Goal: Find specific page/section: Find specific page/section

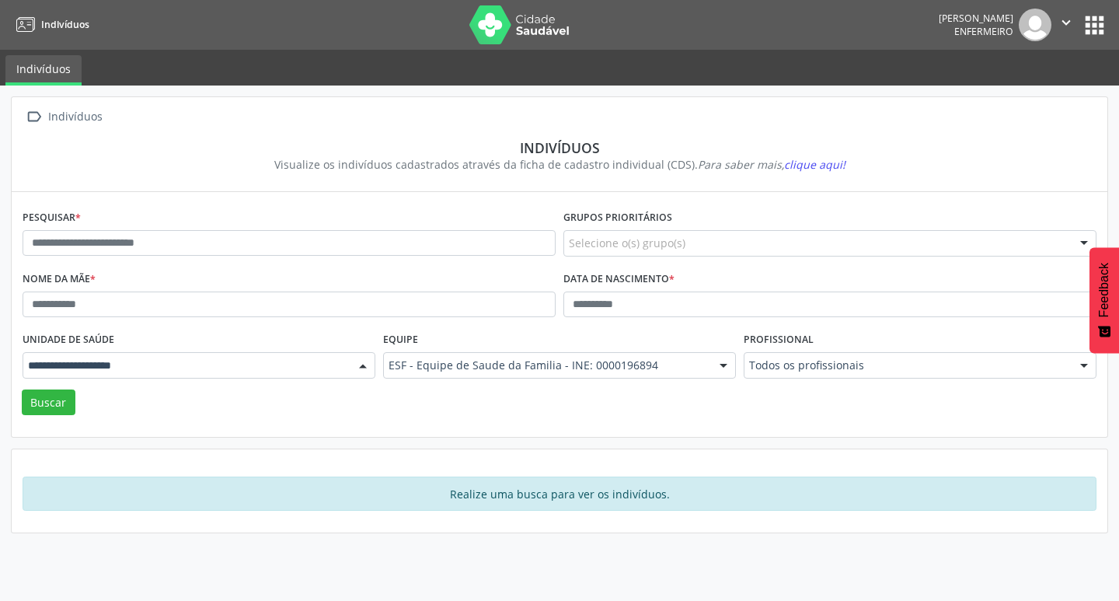
click at [345, 368] on div at bounding box center [199, 365] width 353 height 26
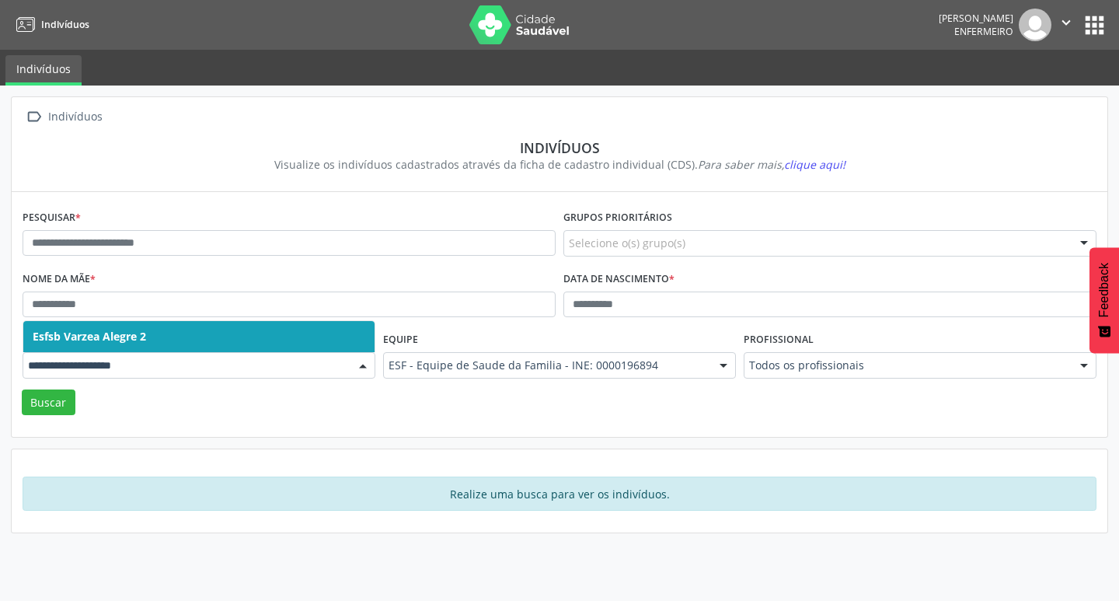
click at [345, 368] on div at bounding box center [199, 365] width 353 height 26
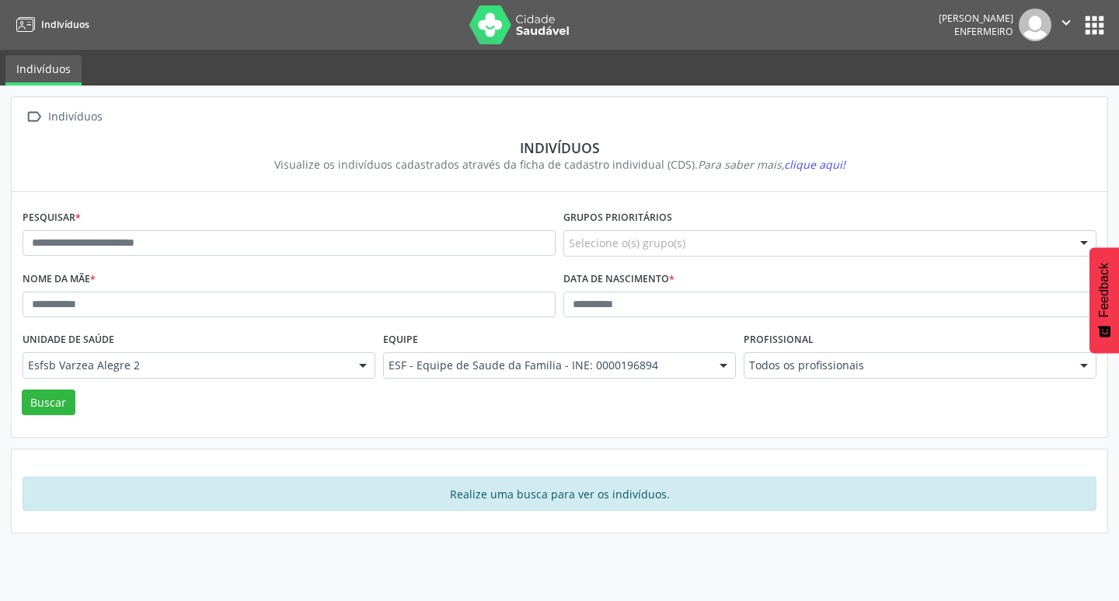
click at [56, 113] on div "Indivíduos" at bounding box center [75, 117] width 60 height 23
click at [814, 161] on span "clique aqui!" at bounding box center [814, 164] width 61 height 15
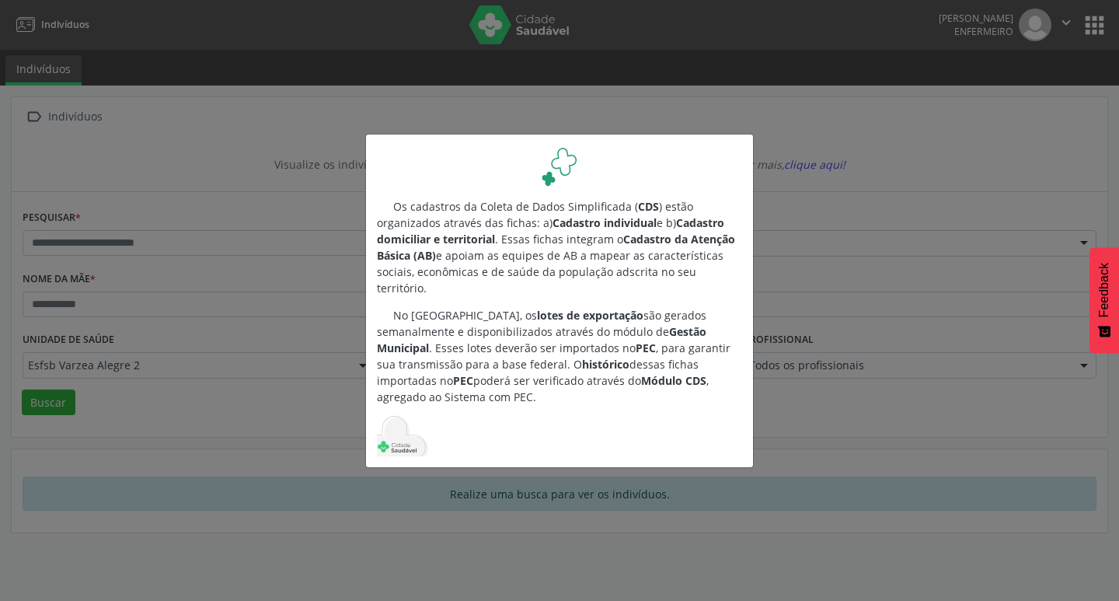
click at [898, 131] on div "Os cadastros da Coleta de Dados Simplificada ( CDS ) estão organizados através …" at bounding box center [559, 300] width 1119 height 601
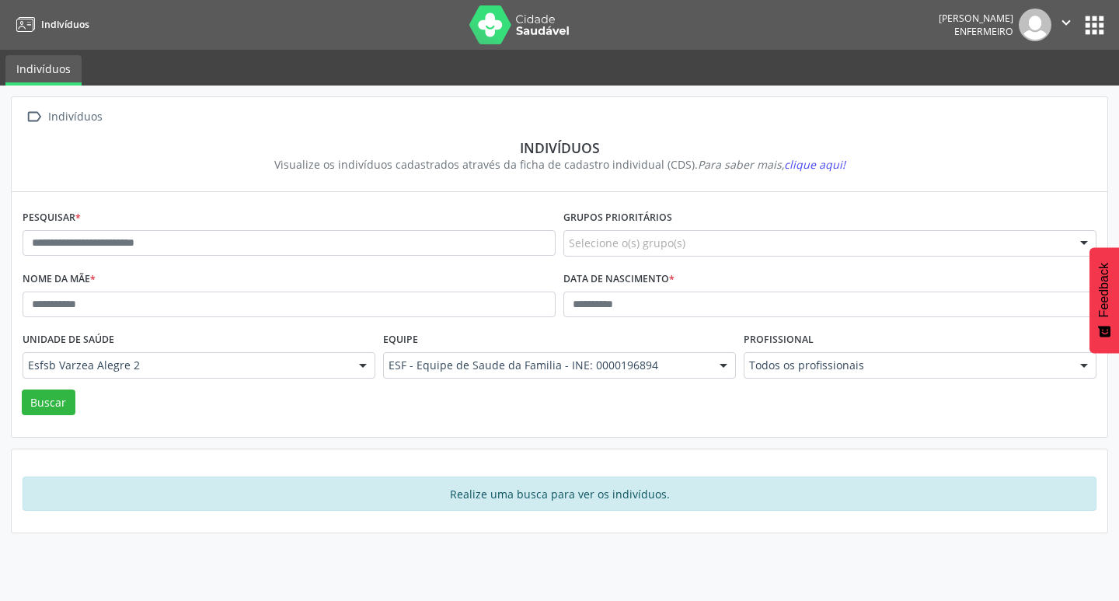
click at [1099, 21] on button "apps" at bounding box center [1094, 25] width 27 height 27
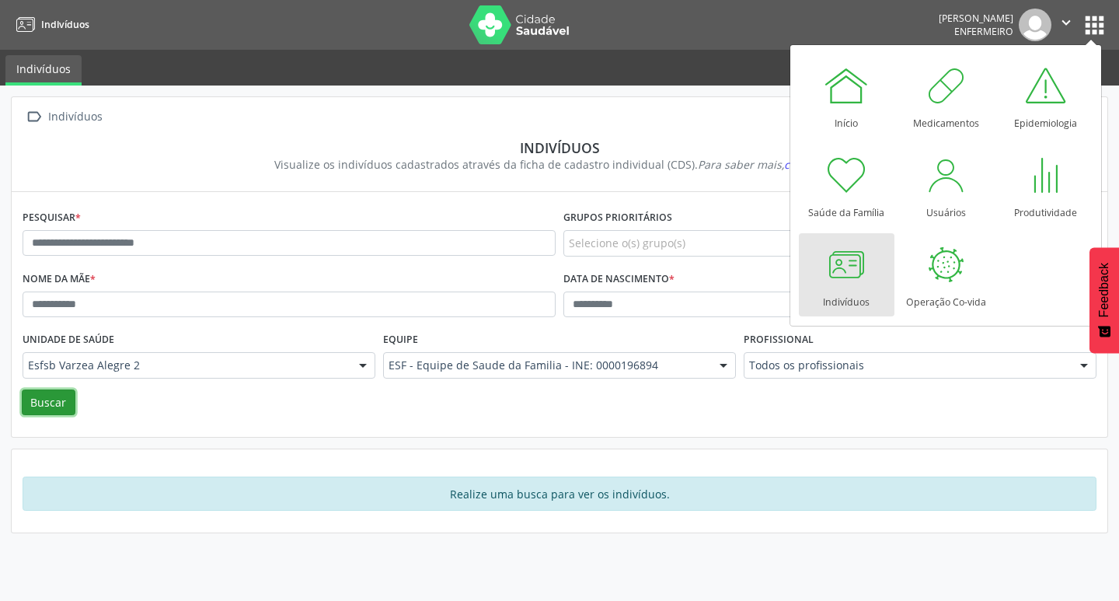
click at [56, 407] on button "Buscar" at bounding box center [49, 402] width 54 height 26
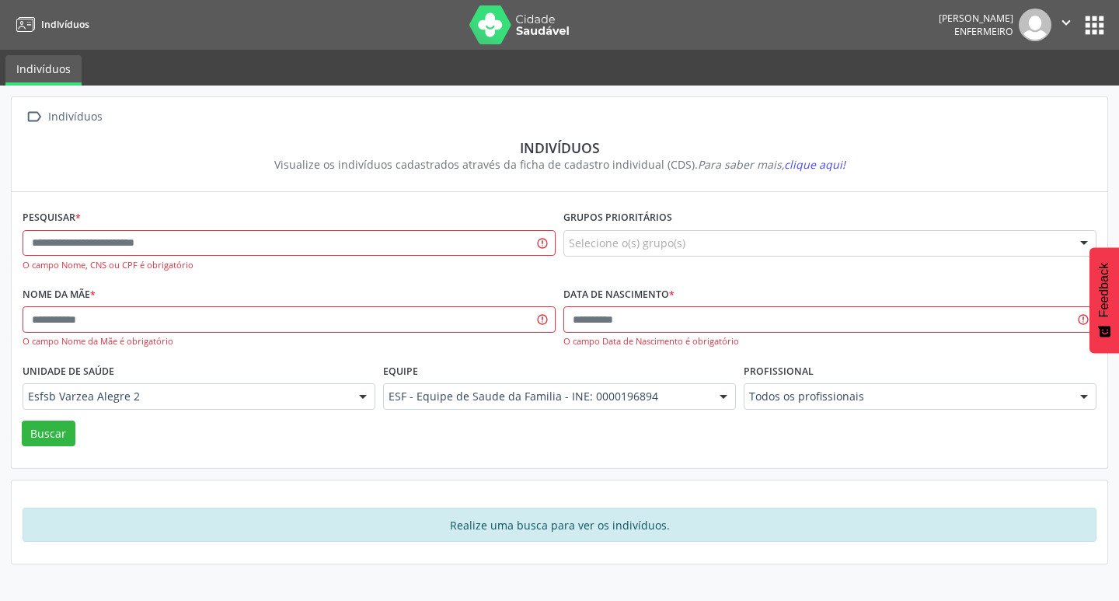
click at [1099, 26] on button "apps" at bounding box center [1094, 25] width 27 height 27
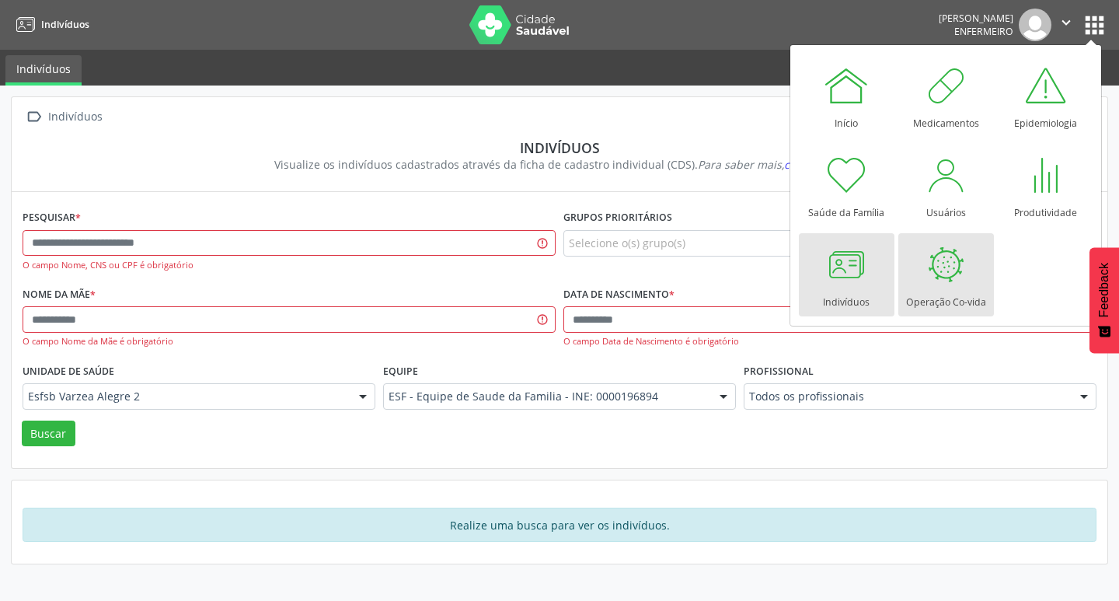
click at [936, 282] on div at bounding box center [945, 264] width 47 height 47
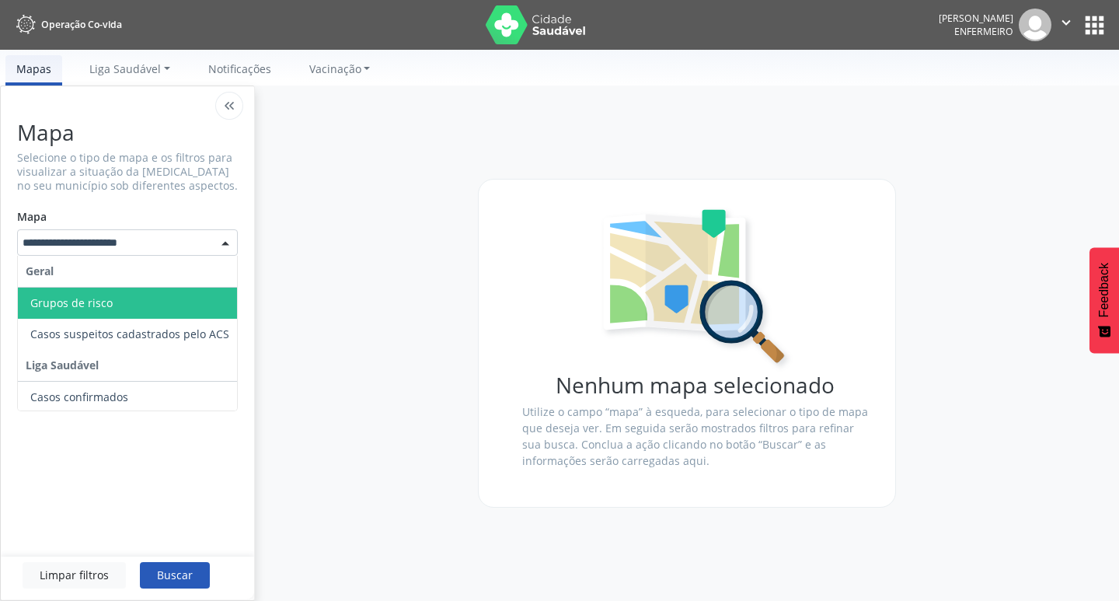
click at [220, 245] on div at bounding box center [225, 243] width 23 height 26
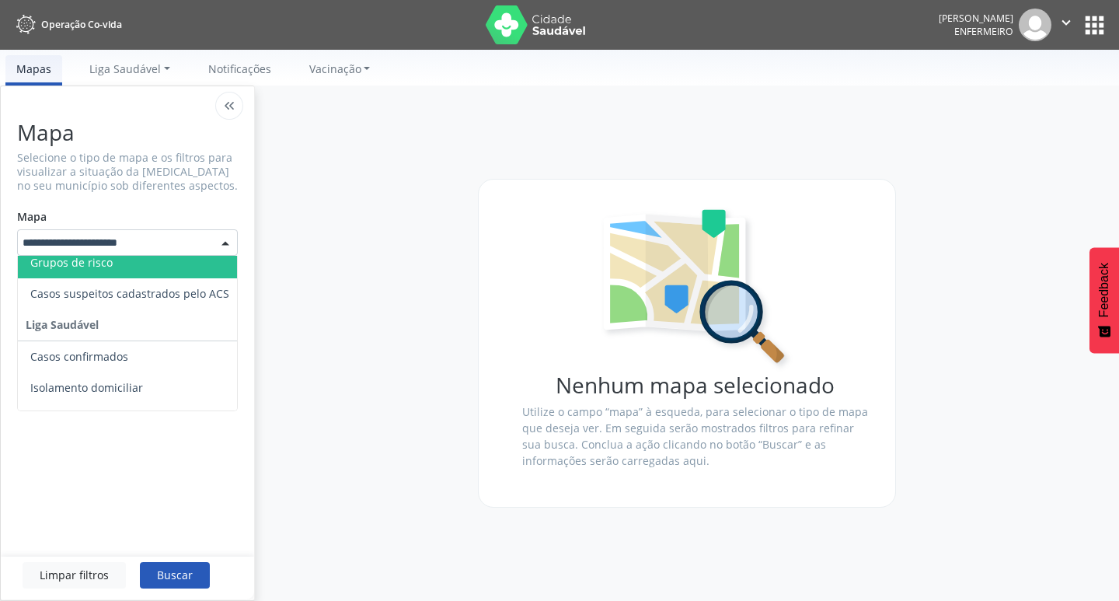
scroll to position [76, 0]
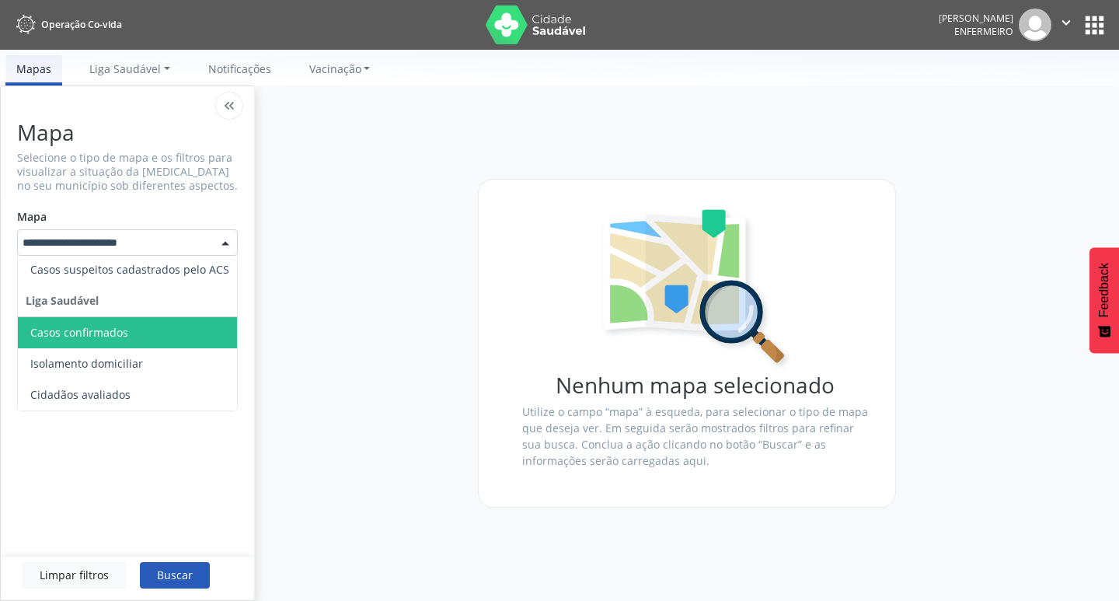
click at [492, 120] on div "Nenhum mapa selecionado Utilize o campo “mapa” à esqueda, para selecionar o tip…" at bounding box center [687, 342] width 864 height 515
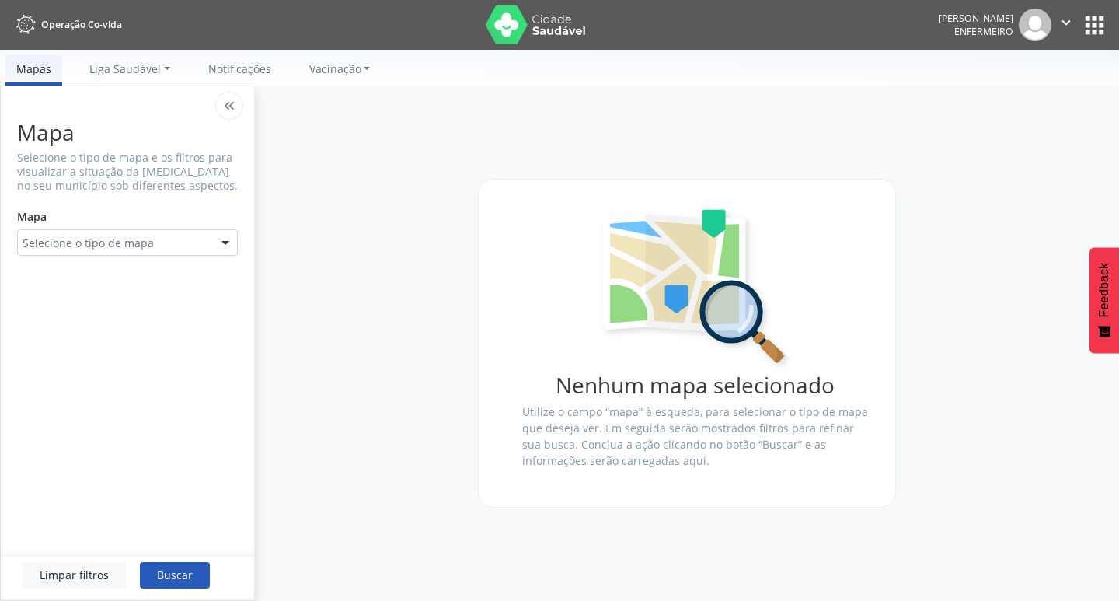
click at [1092, 24] on button "apps" at bounding box center [1094, 25] width 27 height 27
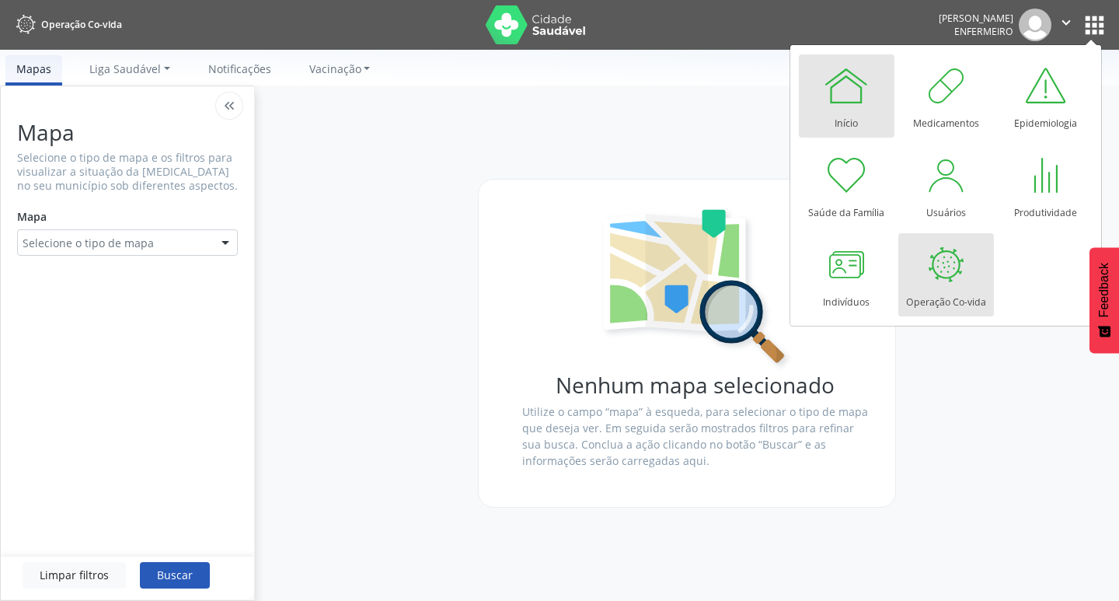
click at [850, 97] on div at bounding box center [846, 85] width 47 height 47
